Goal: Task Accomplishment & Management: Complete application form

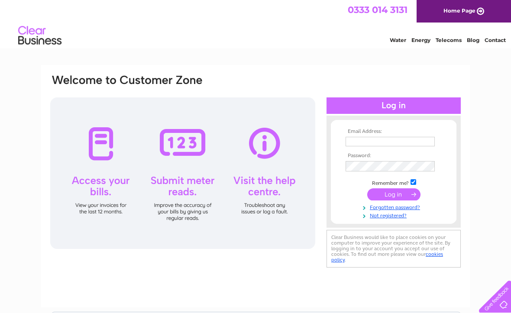
click at [375, 133] on th "Email Address:" at bounding box center [393, 132] width 100 height 6
click at [376, 139] on input "text" at bounding box center [390, 142] width 89 height 10
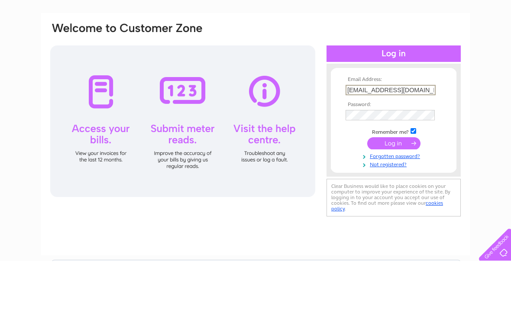
type input "kevinslatterymba@hotmail.com"
click at [399, 189] on input "submit" at bounding box center [393, 195] width 53 height 12
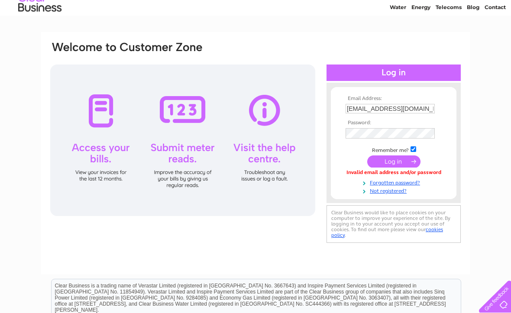
scroll to position [34, 0]
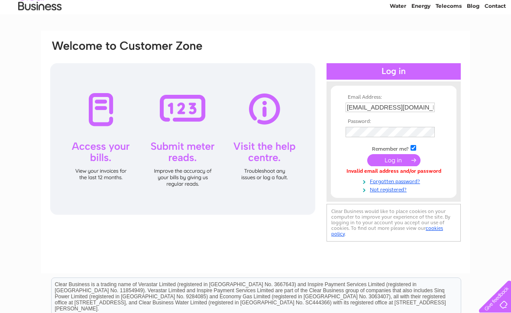
click at [431, 105] on input "[EMAIL_ADDRESS][DOMAIN_NAME]" at bounding box center [390, 108] width 89 height 10
type input "[EMAIL_ADDRESS][DOMAIN_NAME]"
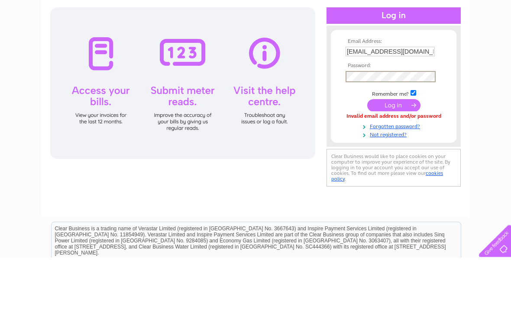
click at [398, 155] on input "submit" at bounding box center [393, 161] width 53 height 12
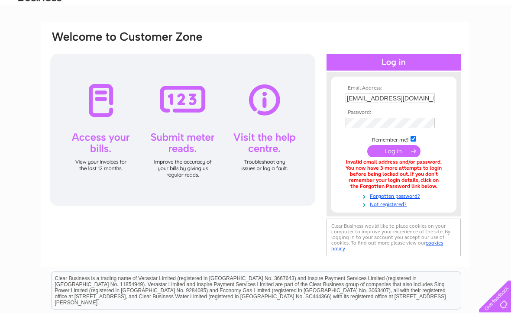
scroll to position [40, 0]
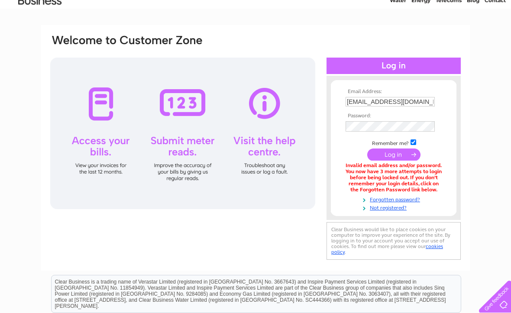
click at [400, 196] on link "Forgotten password?" at bounding box center [395, 199] width 98 height 8
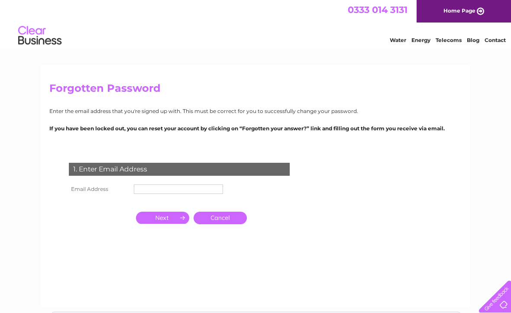
click at [164, 191] on input "text" at bounding box center [178, 189] width 89 height 10
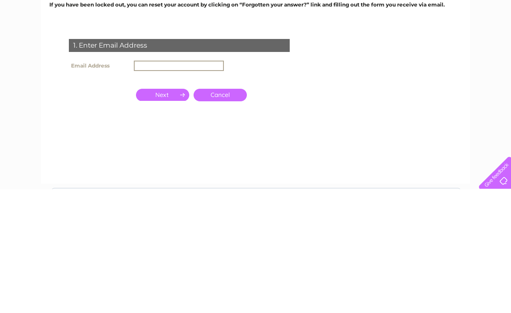
type input "[EMAIL_ADDRESS][DOMAIN_NAME]"
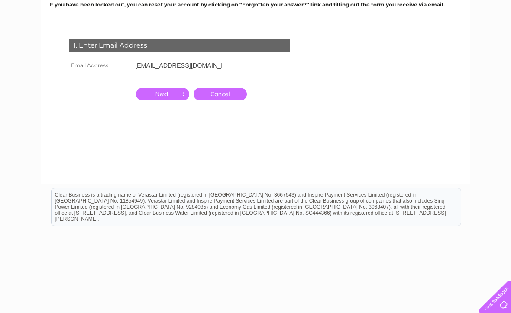
click at [176, 91] on input "button" at bounding box center [162, 94] width 53 height 12
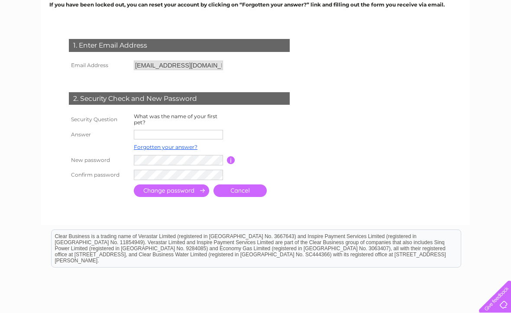
click at [178, 132] on input "text" at bounding box center [178, 135] width 89 height 10
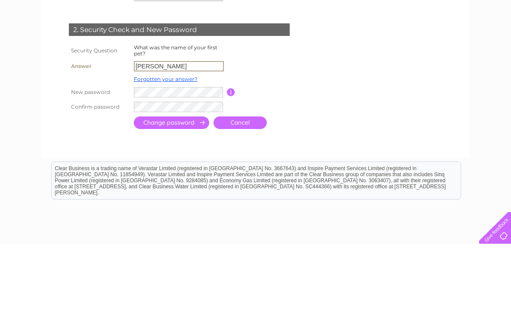
type input "Samantha"
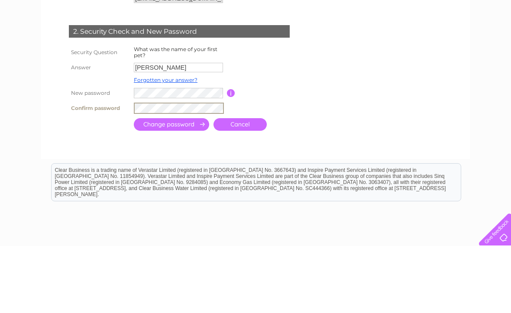
scroll to position [190, 0]
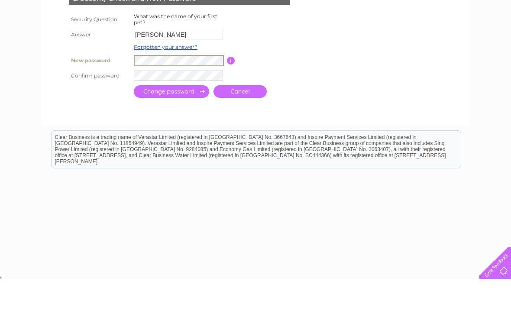
click at [190, 119] on input "submit" at bounding box center [171, 125] width 75 height 13
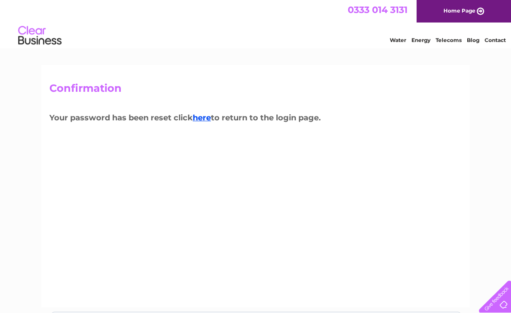
click at [208, 117] on link "here" at bounding box center [202, 118] width 18 height 10
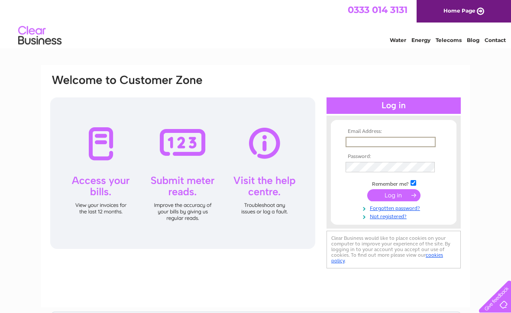
type input "[EMAIL_ADDRESS][DOMAIN_NAME]"
click at [394, 196] on input "submit" at bounding box center [393, 195] width 53 height 12
click at [400, 195] on input "submit" at bounding box center [393, 194] width 53 height 12
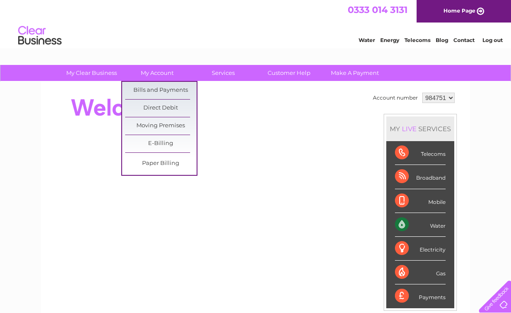
click at [182, 123] on link "Moving Premises" at bounding box center [160, 125] width 71 height 17
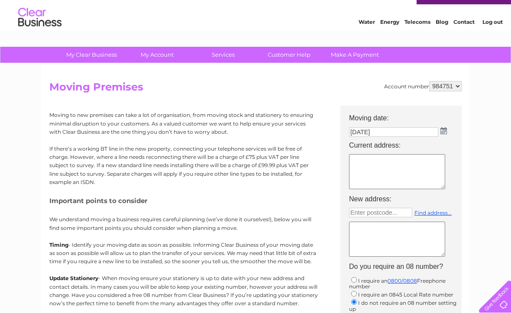
scroll to position [18, 0]
click at [447, 131] on img at bounding box center [443, 131] width 6 height 7
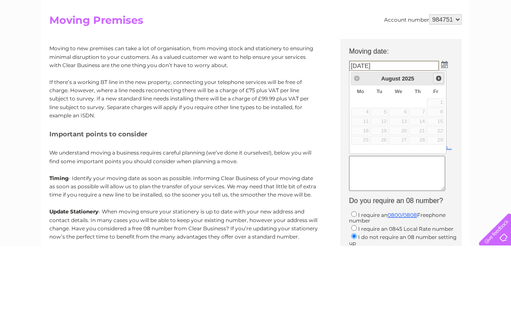
click at [437, 142] on span "Next" at bounding box center [438, 145] width 7 height 7
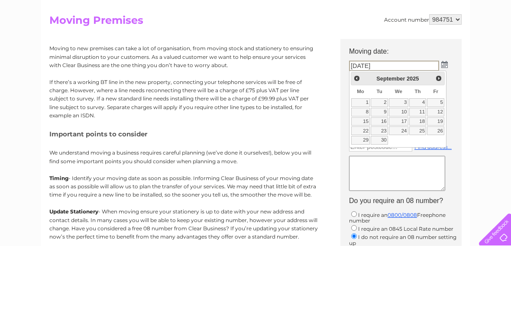
click at [436, 142] on span "Next" at bounding box center [438, 145] width 7 height 7
click at [417, 165] on link "2" at bounding box center [417, 169] width 17 height 9
type input "02/10/2025"
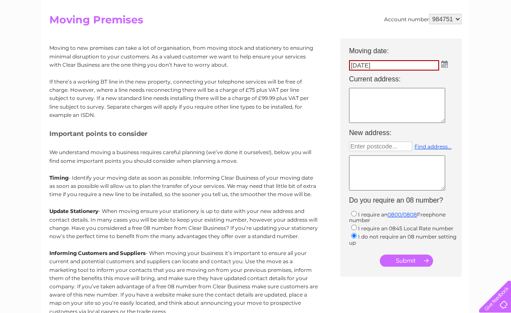
click at [386, 102] on textarea at bounding box center [397, 105] width 96 height 35
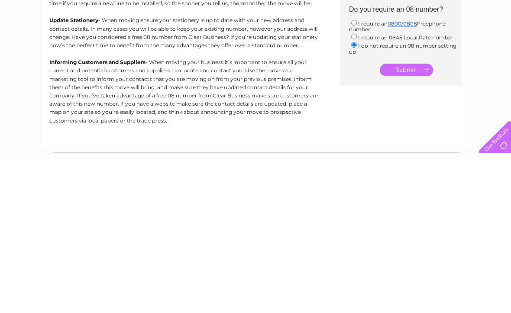
scroll to position [120, 0]
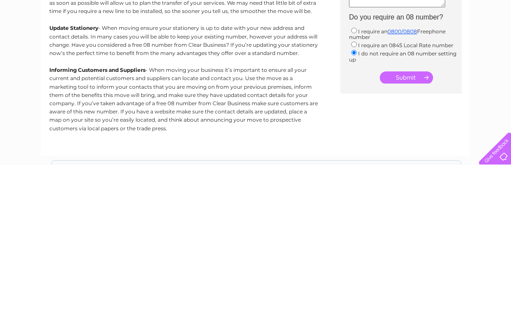
type textarea "Woodvale Drymen Road Balloch G838HT"
click at [421, 220] on input "submit" at bounding box center [406, 226] width 53 height 12
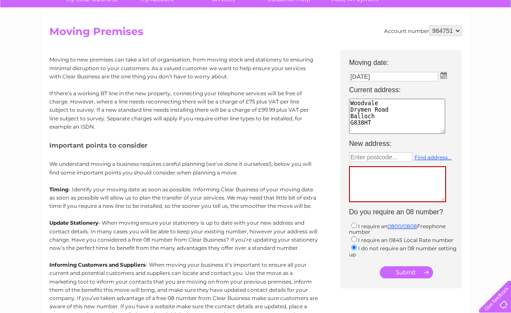
scroll to position [0, 0]
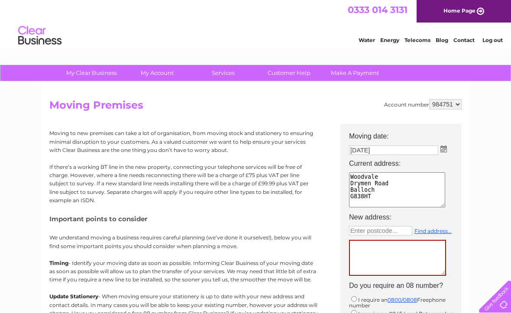
click at [364, 43] on link "Water" at bounding box center [367, 40] width 16 height 6
